Goal: Navigation & Orientation: Go to known website

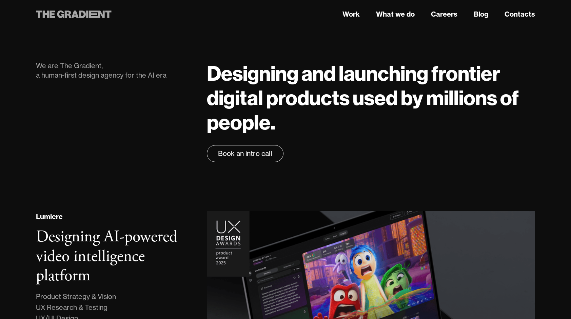
drag, startPoint x: 98, startPoint y: 14, endPoint x: 67, endPoint y: 17, distance: 31.0
click at [67, 17] on icon at bounding box center [74, 14] width 76 height 12
click at [91, 18] on icon at bounding box center [74, 14] width 76 height 12
